Goal: Task Accomplishment & Management: Use online tool/utility

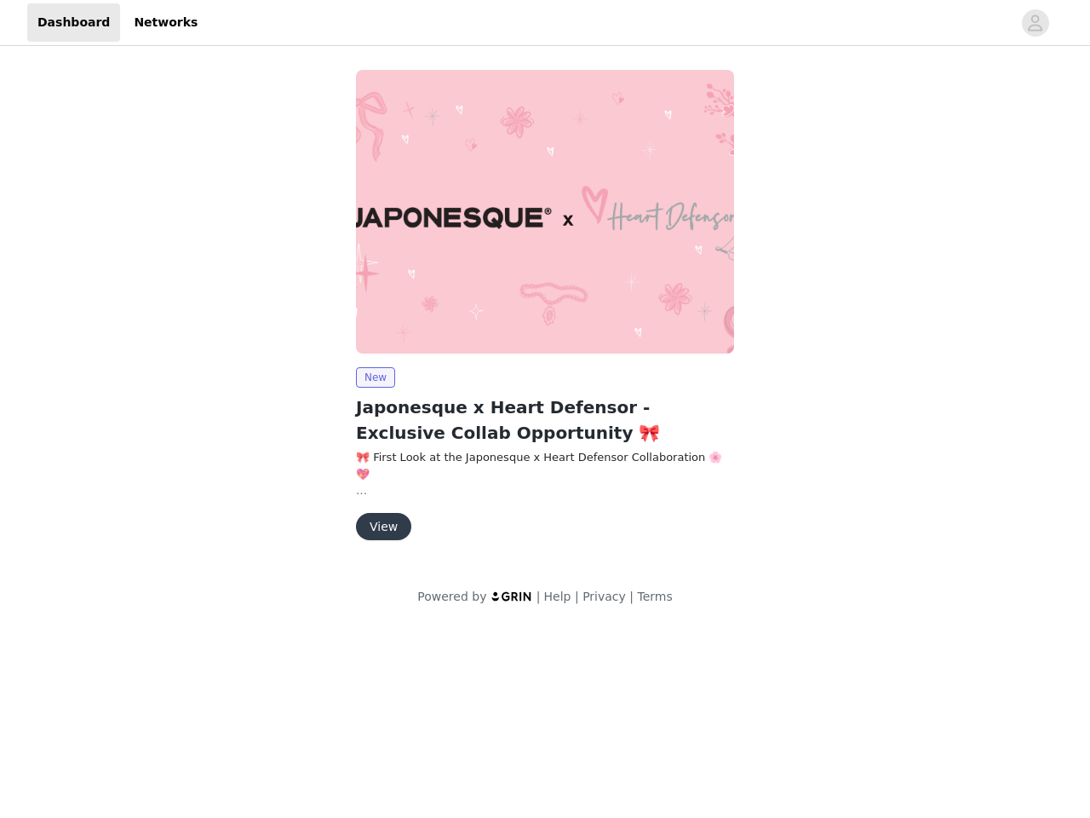
click at [545, 313] on img at bounding box center [545, 212] width 378 height 284
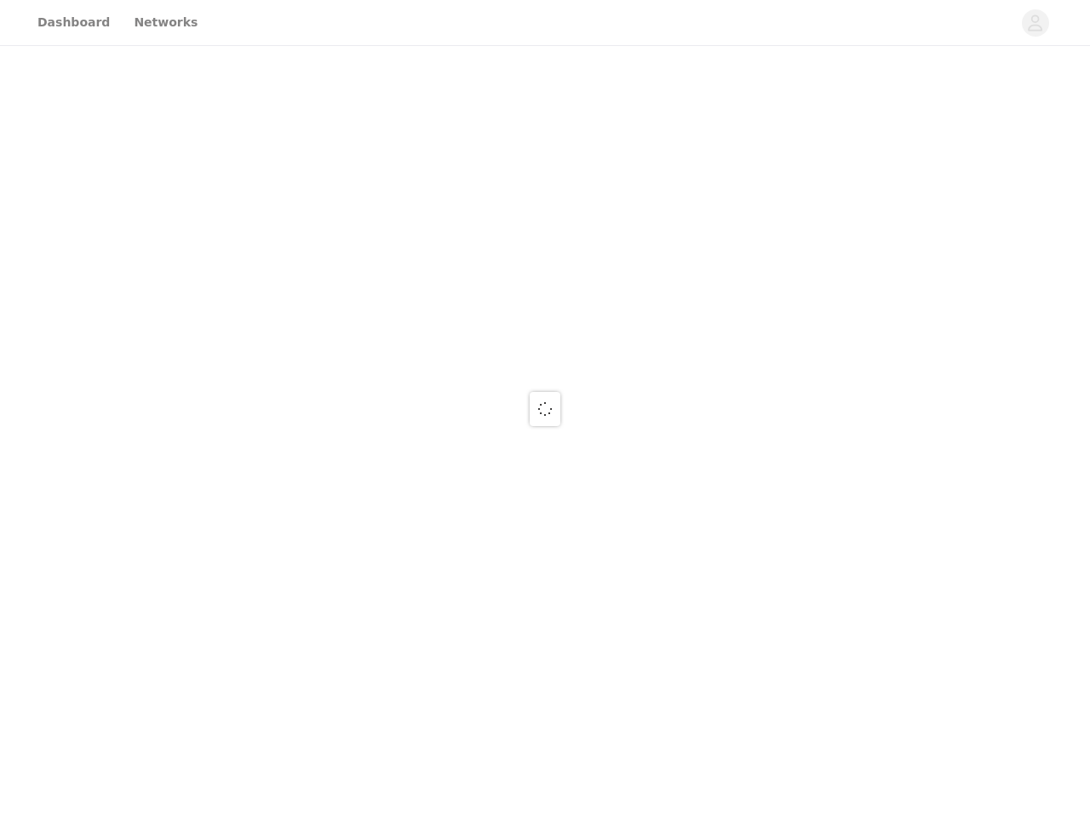
click at [1036, 23] on div at bounding box center [545, 409] width 1090 height 818
click at [545, 211] on div at bounding box center [545, 409] width 1090 height 818
click at [375, 377] on div at bounding box center [545, 409] width 1090 height 818
click at [382, 526] on div at bounding box center [545, 409] width 1090 height 818
